Goal: Information Seeking & Learning: Learn about a topic

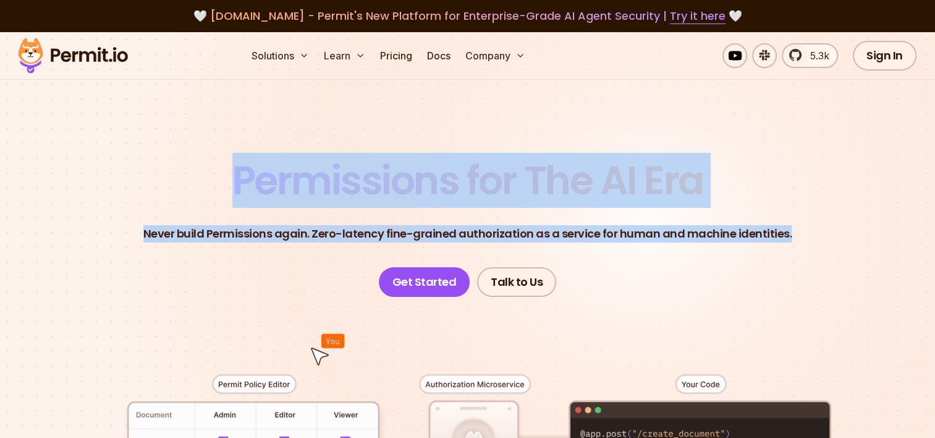
click at [892, 190] on header "Permissions for The AI Era Never build Permissions again. Zero-latency fine-gra…" at bounding box center [467, 229] width 865 height 136
click at [766, 215] on header "Permissions for The AI Era Never build Permissions again. Zero-latency fine-gra…" at bounding box center [467, 229] width 865 height 136
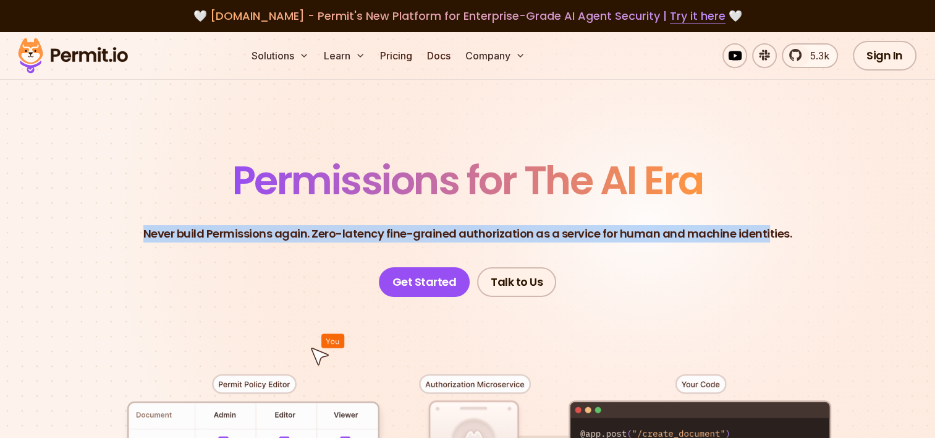
drag, startPoint x: 609, startPoint y: 211, endPoint x: 143, endPoint y: 138, distance: 471.1
click at [143, 138] on section "Permissions for The AI Era Never build Permissions again. Zero-latency fine-gra…" at bounding box center [467, 440] width 935 height 816
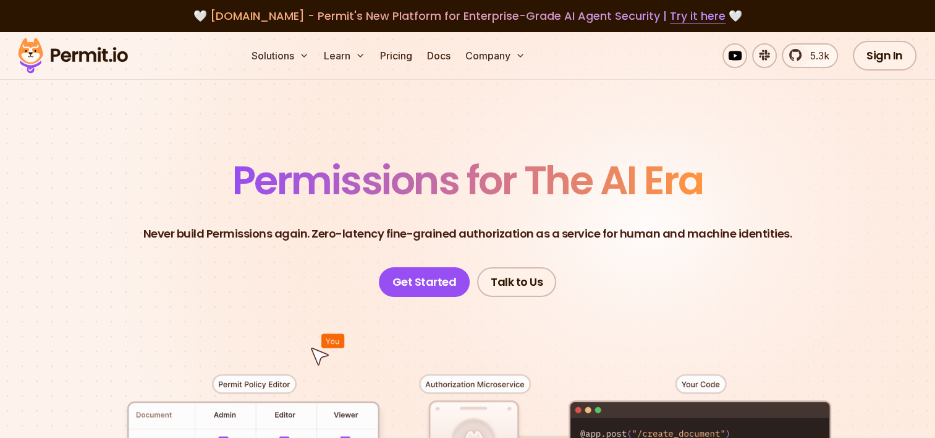
click at [596, 142] on section "Permissions for The AI Era Never build Permissions again. Zero-latency fine-gra…" at bounding box center [467, 440] width 935 height 816
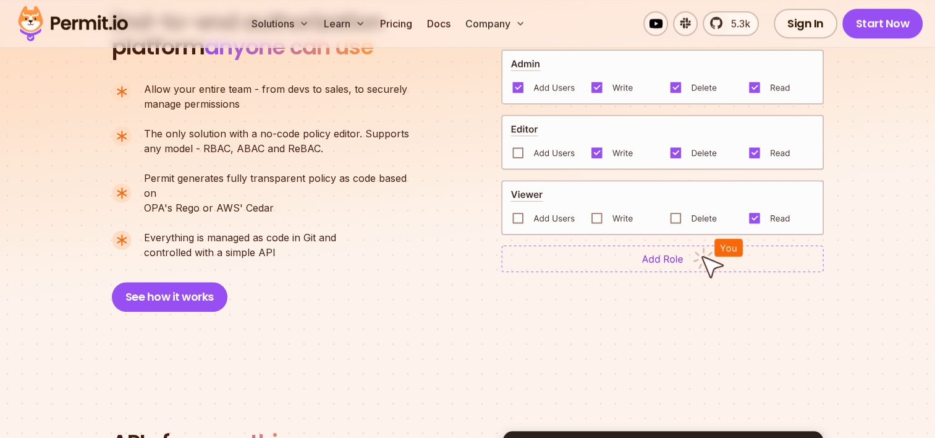
scroll to position [1174, 0]
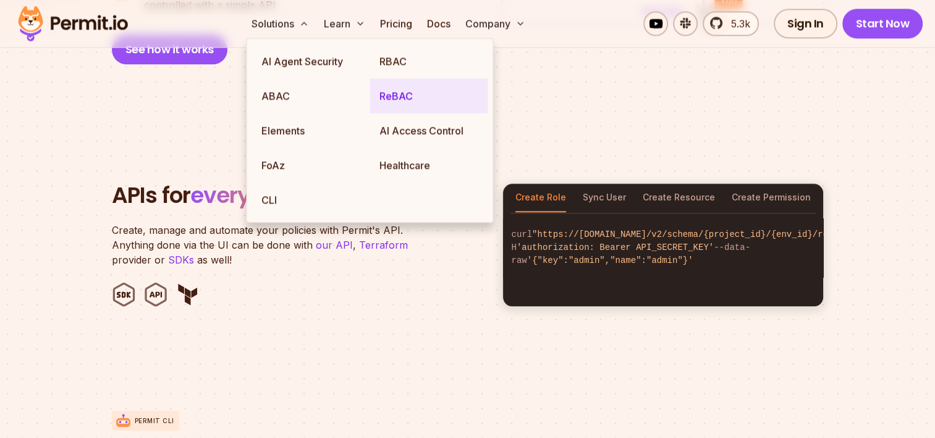
click at [401, 91] on link "ReBAC" at bounding box center [429, 95] width 118 height 35
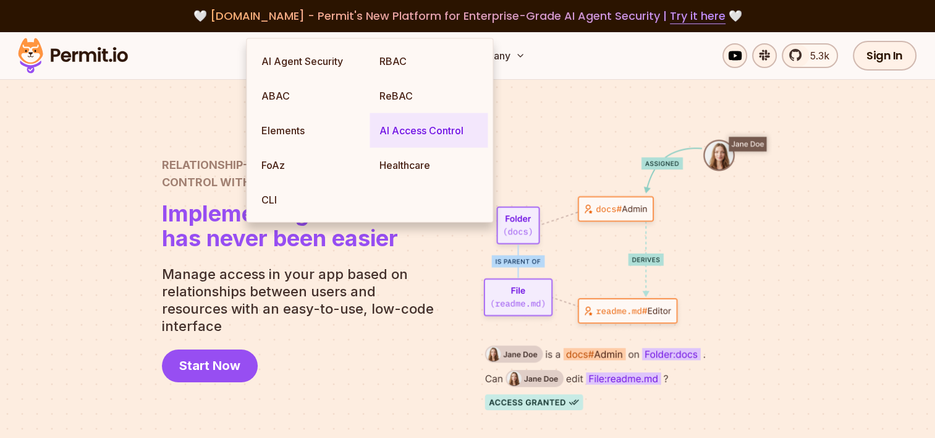
click at [418, 129] on link "AI Access Control" at bounding box center [429, 130] width 118 height 35
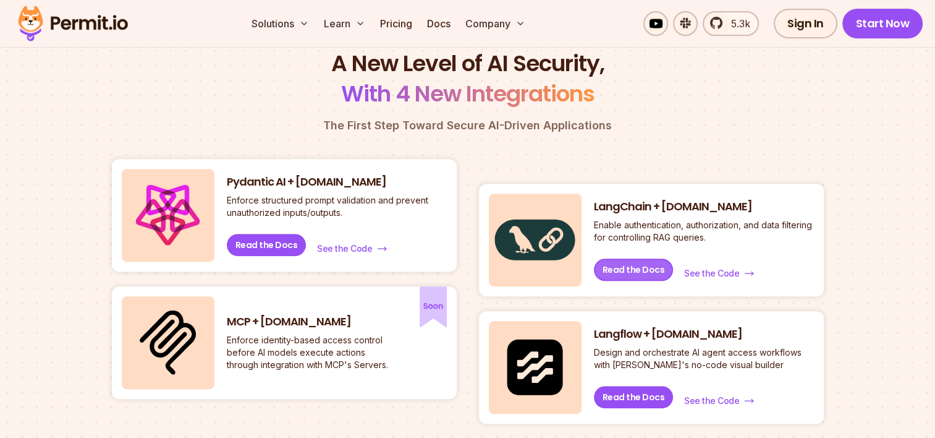
scroll to position [494, 0]
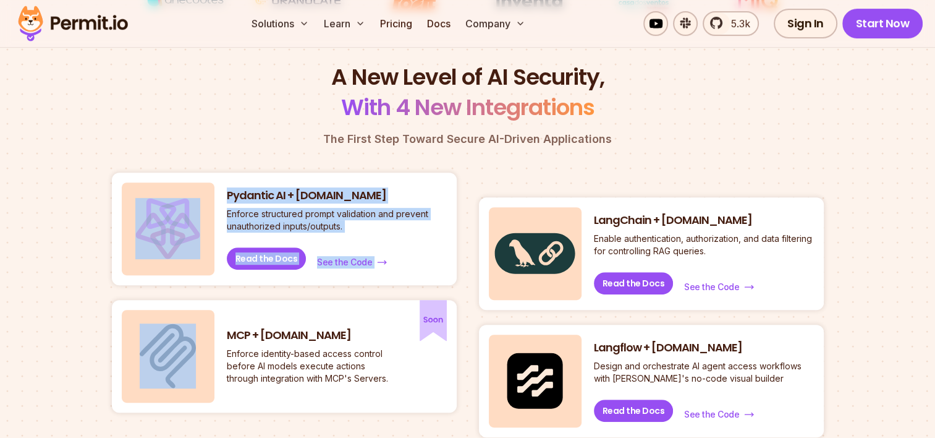
drag, startPoint x: 218, startPoint y: 214, endPoint x: 384, endPoint y: 240, distance: 168.3
click at [384, 240] on div "Pydantic AI + [DOMAIN_NAME] Enforce structured prompt validation and prevent un…" at bounding box center [284, 228] width 345 height 112
click at [384, 240] on div "Pydantic AI + [DOMAIN_NAME] Enforce structured prompt validation and prevent un…" at bounding box center [337, 229] width 220 height 82
